Goal: Task Accomplishment & Management: Manage account settings

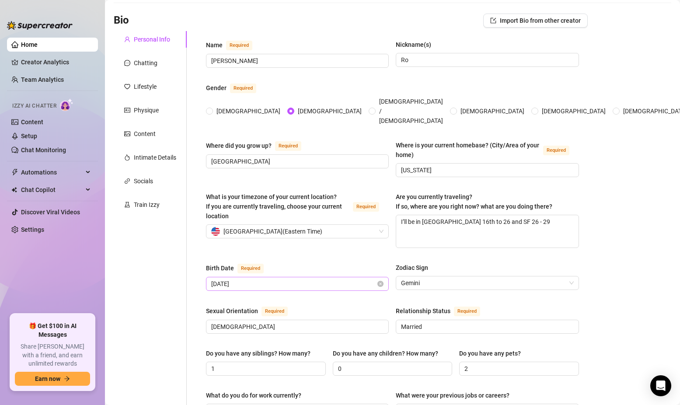
scroll to position [45, 0]
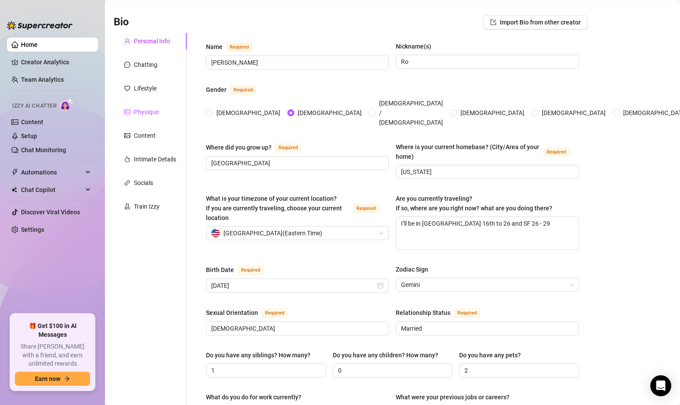
click at [145, 108] on div "Physique" at bounding box center [146, 112] width 25 height 10
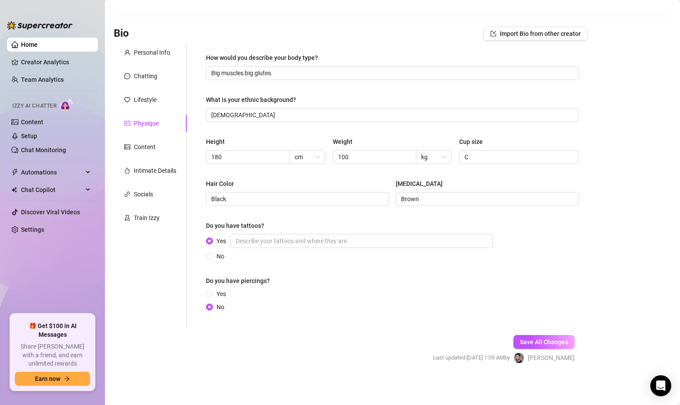
scroll to position [33, 0]
click at [147, 78] on div "Chatting" at bounding box center [146, 76] width 24 height 10
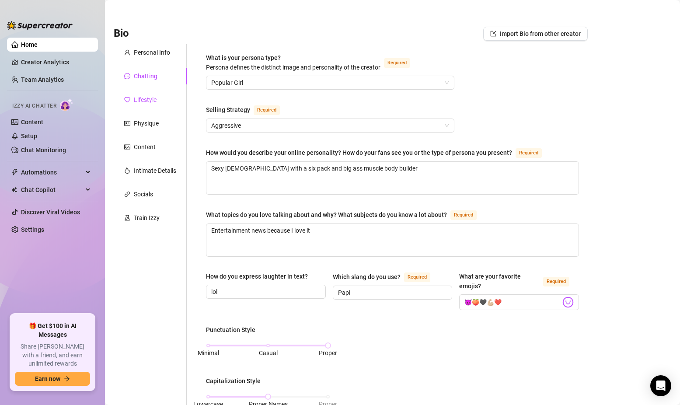
click at [147, 98] on div "Lifestyle" at bounding box center [145, 100] width 23 height 10
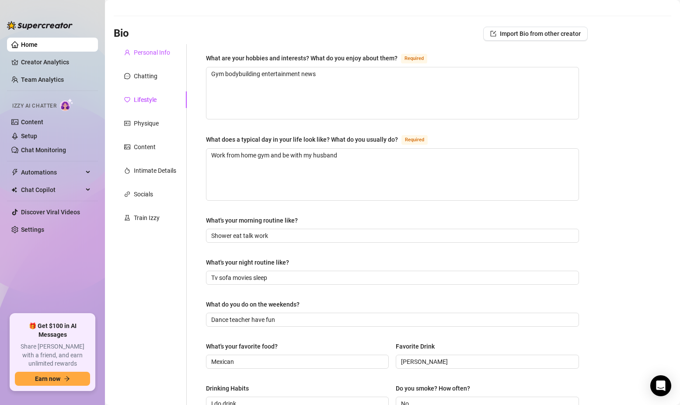
click at [135, 52] on div "Personal Info" at bounding box center [152, 53] width 36 height 10
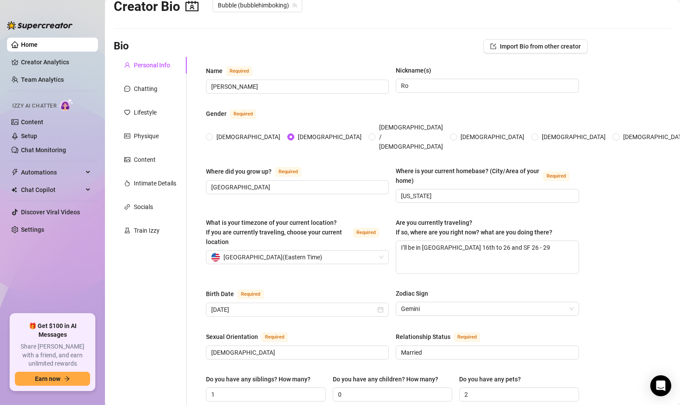
scroll to position [13, 0]
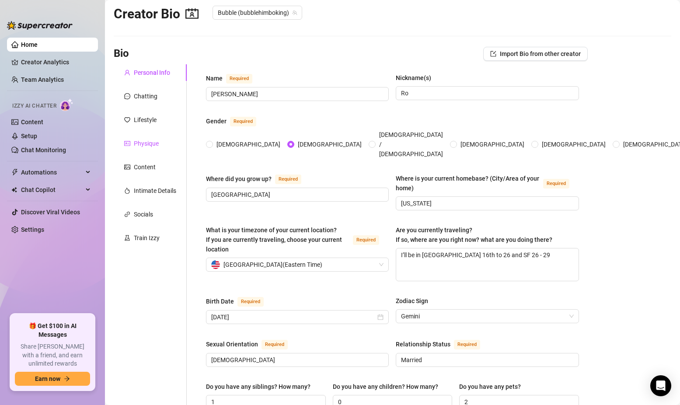
click at [148, 147] on div "Physique" at bounding box center [146, 144] width 25 height 10
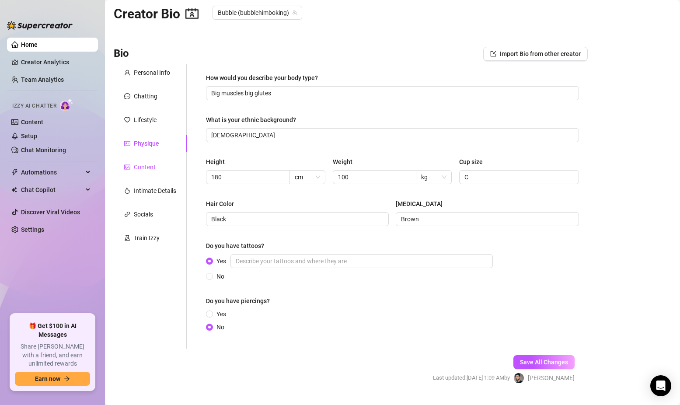
click at [146, 164] on div "Content" at bounding box center [145, 167] width 22 height 10
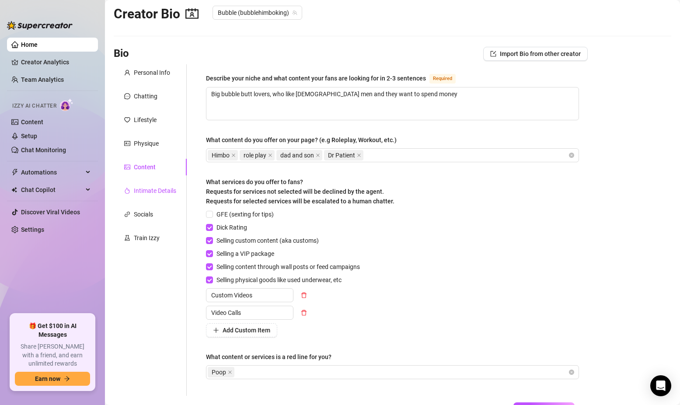
click at [165, 187] on div "Intimate Details" at bounding box center [155, 191] width 42 height 10
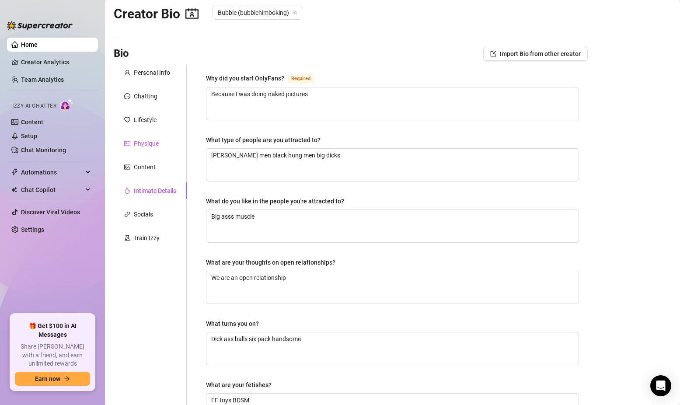
click at [147, 144] on div "Physique" at bounding box center [146, 144] width 25 height 10
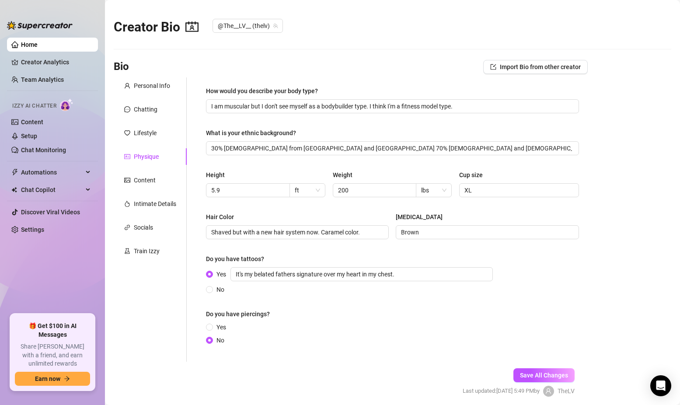
click at [461, 250] on div "How would you describe your body type? I am muscular but I don't see myself as …" at bounding box center [392, 219] width 373 height 267
click at [146, 87] on div "Personal Info" at bounding box center [152, 86] width 36 height 10
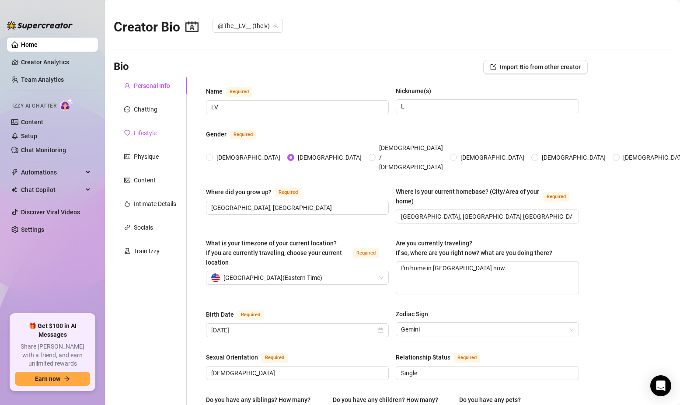
click at [147, 131] on div "Lifestyle" at bounding box center [145, 133] width 23 height 10
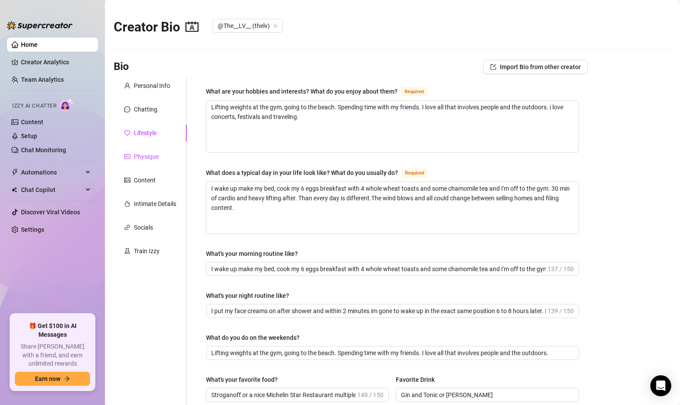
click at [144, 159] on div "Physique" at bounding box center [146, 157] width 25 height 10
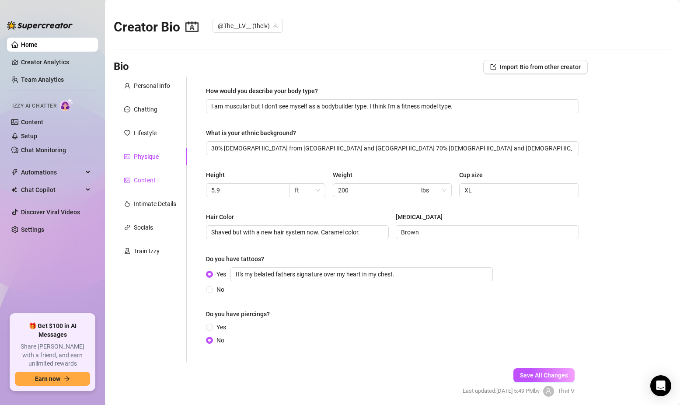
click at [141, 184] on div "Content" at bounding box center [145, 180] width 22 height 10
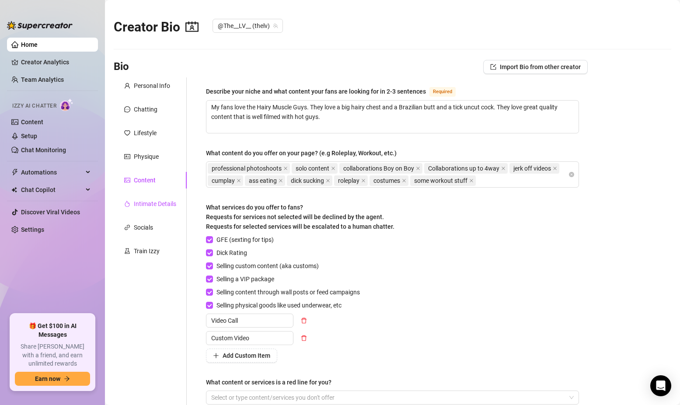
click at [161, 201] on div "Intimate Details" at bounding box center [155, 204] width 42 height 10
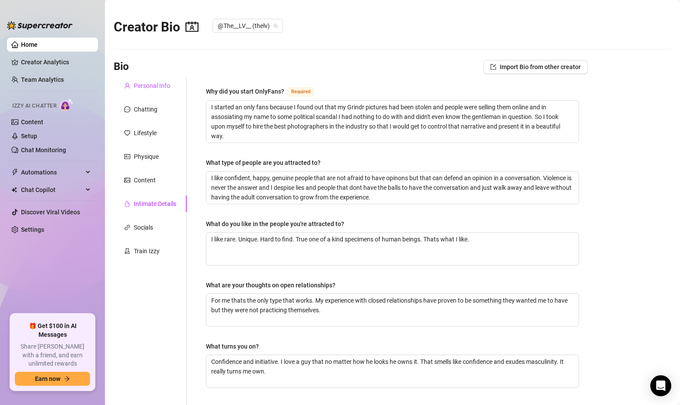
click at [162, 85] on div "Personal Info" at bounding box center [152, 86] width 36 height 10
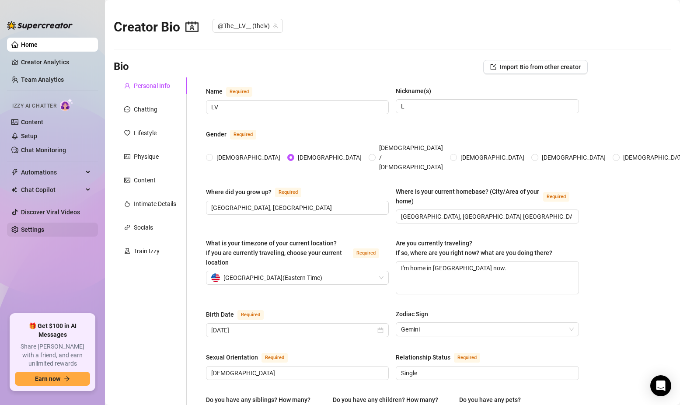
click at [44, 233] on link "Settings" at bounding box center [32, 229] width 23 height 7
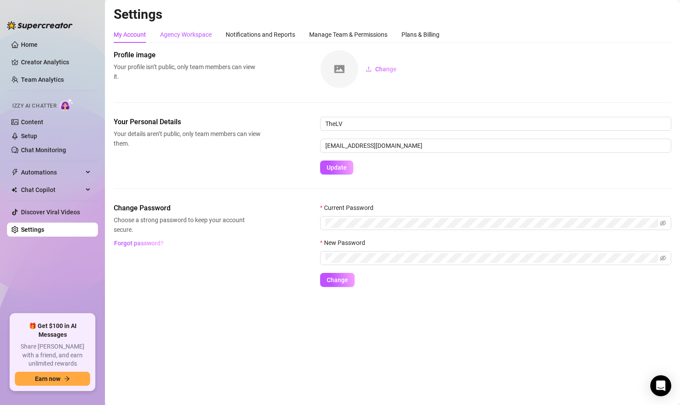
click at [190, 34] on div "Agency Workspace" at bounding box center [186, 35] width 52 height 10
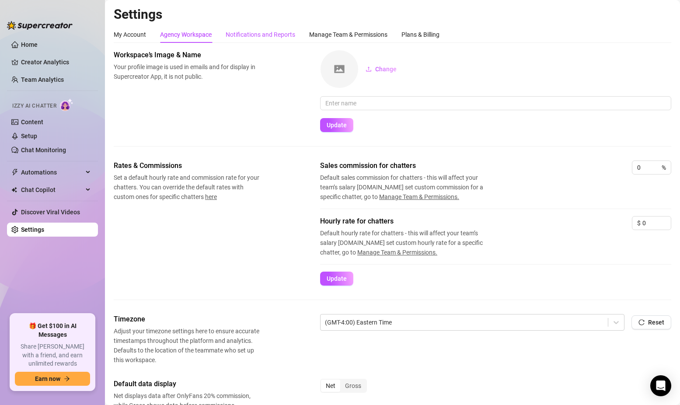
click at [259, 35] on div "Notifications and Reports" at bounding box center [261, 35] width 70 height 10
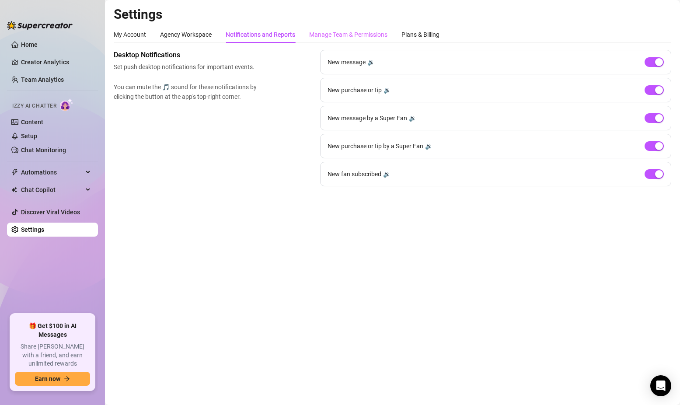
click at [314, 42] on div "Manage Team & Permissions" at bounding box center [348, 34] width 78 height 17
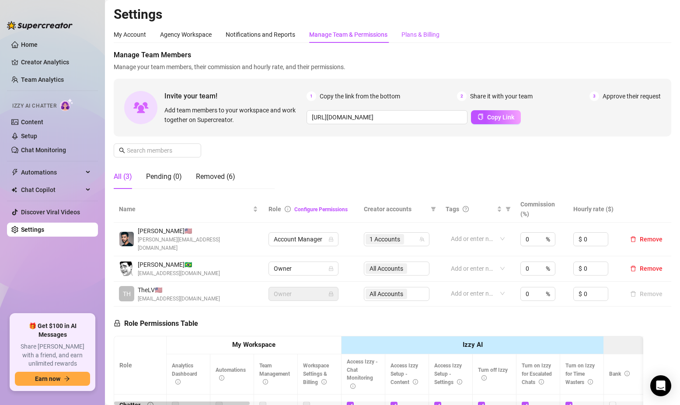
click at [428, 31] on div "Plans & Billing" at bounding box center [421, 35] width 38 height 10
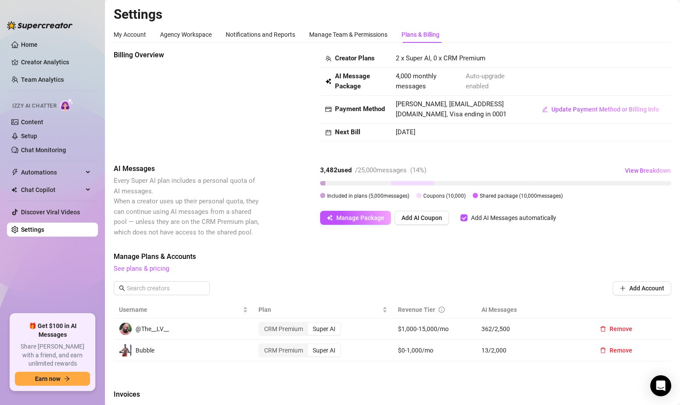
click at [234, 97] on div "Billing Overview" at bounding box center [187, 100] width 147 height 100
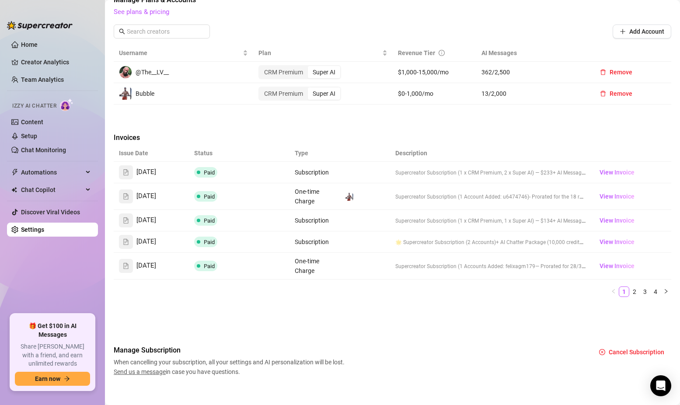
scroll to position [265, 0]
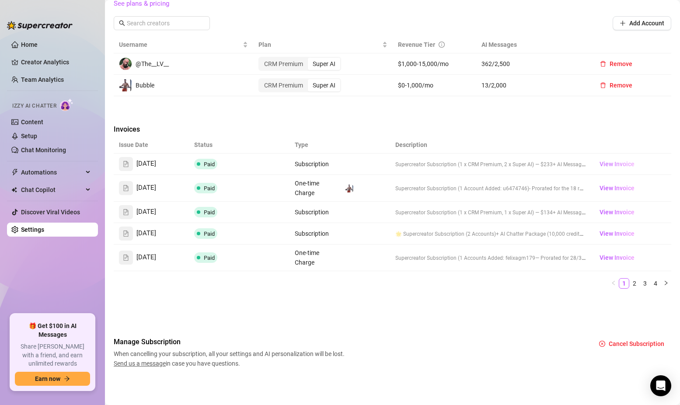
click at [616, 165] on span "View Invoice" at bounding box center [617, 164] width 35 height 10
